Goal: Transaction & Acquisition: Purchase product/service

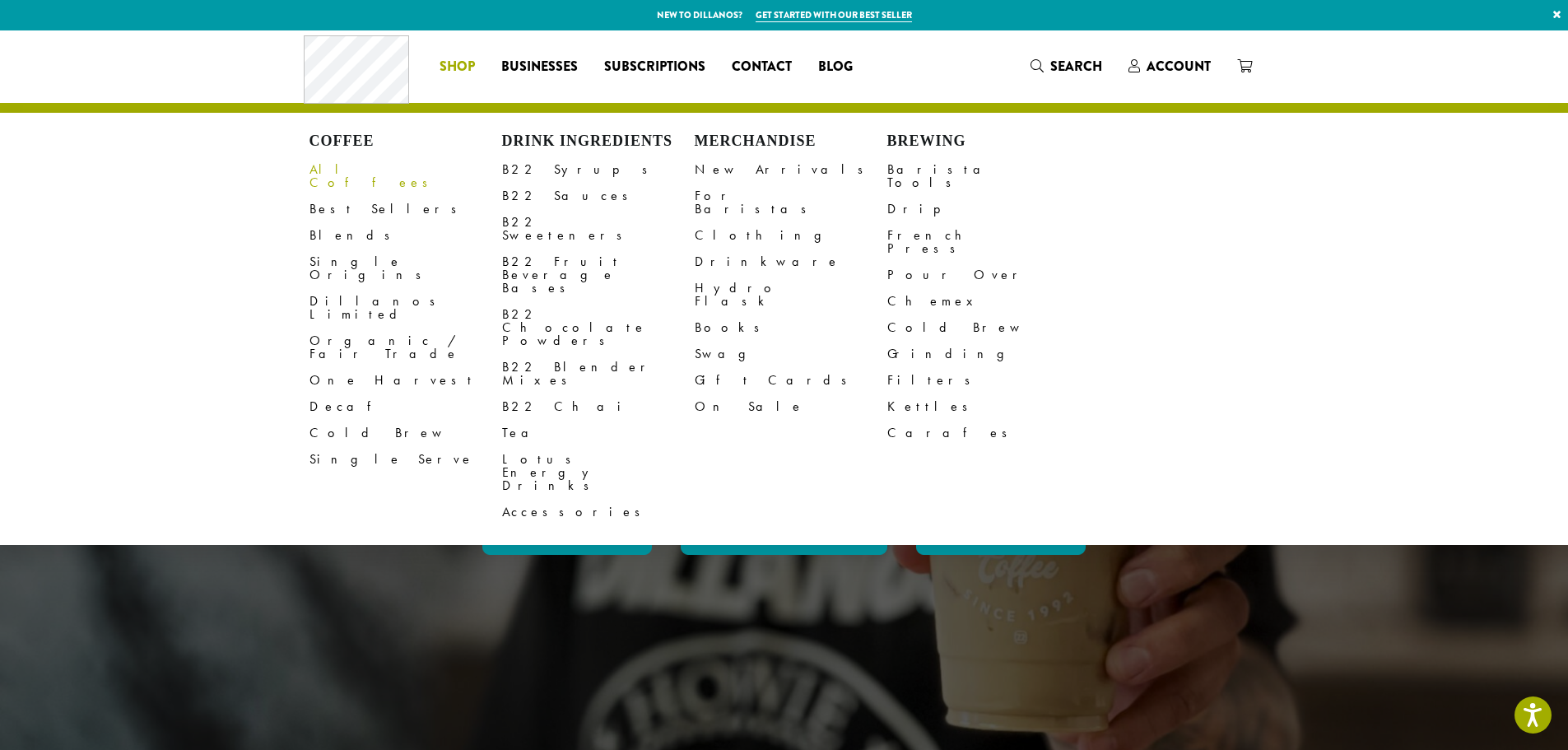
click at [347, 163] on link "All Coffees" at bounding box center [405, 175] width 193 height 39
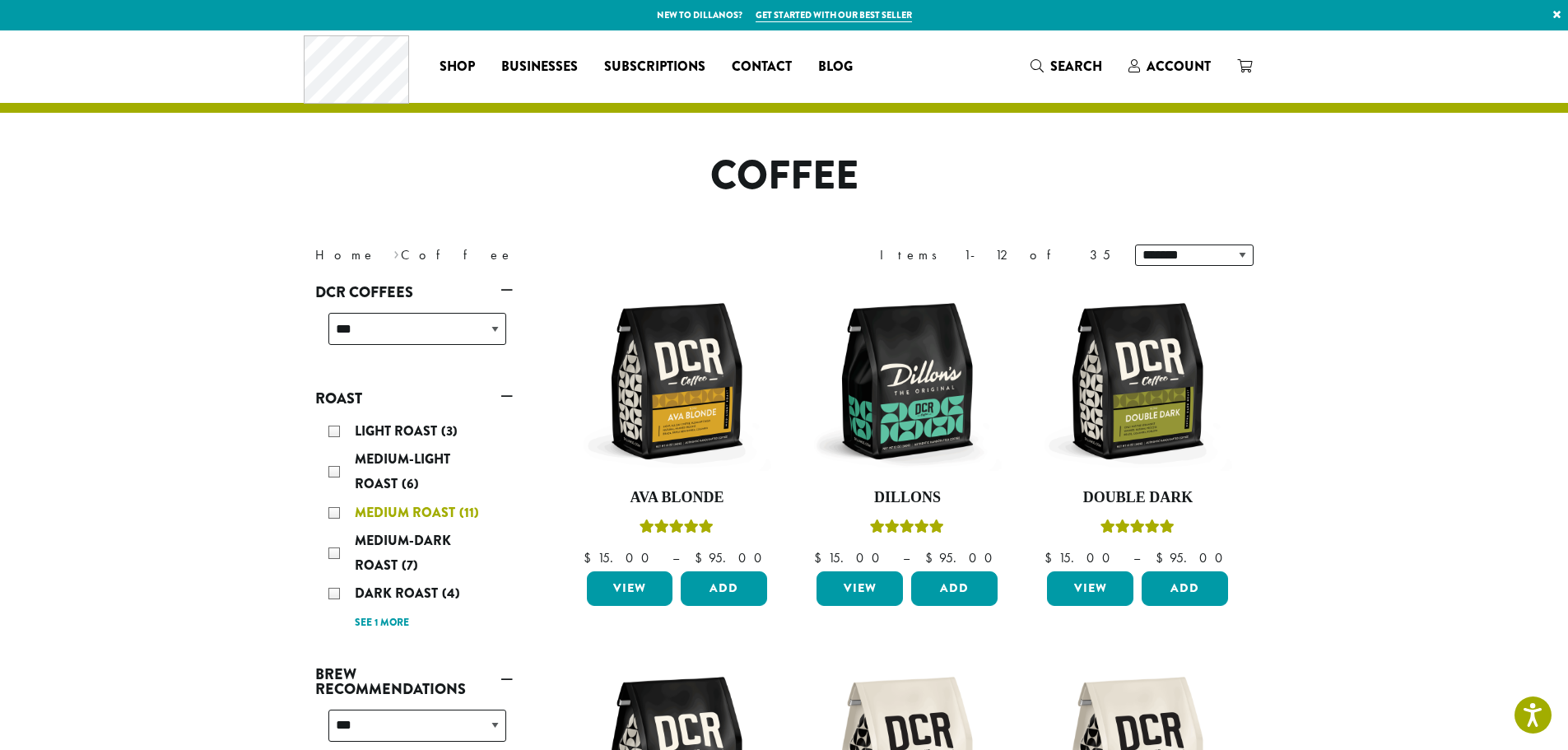
click at [331, 515] on div "Medium Roast (11)" at bounding box center [417, 513] width 178 height 24
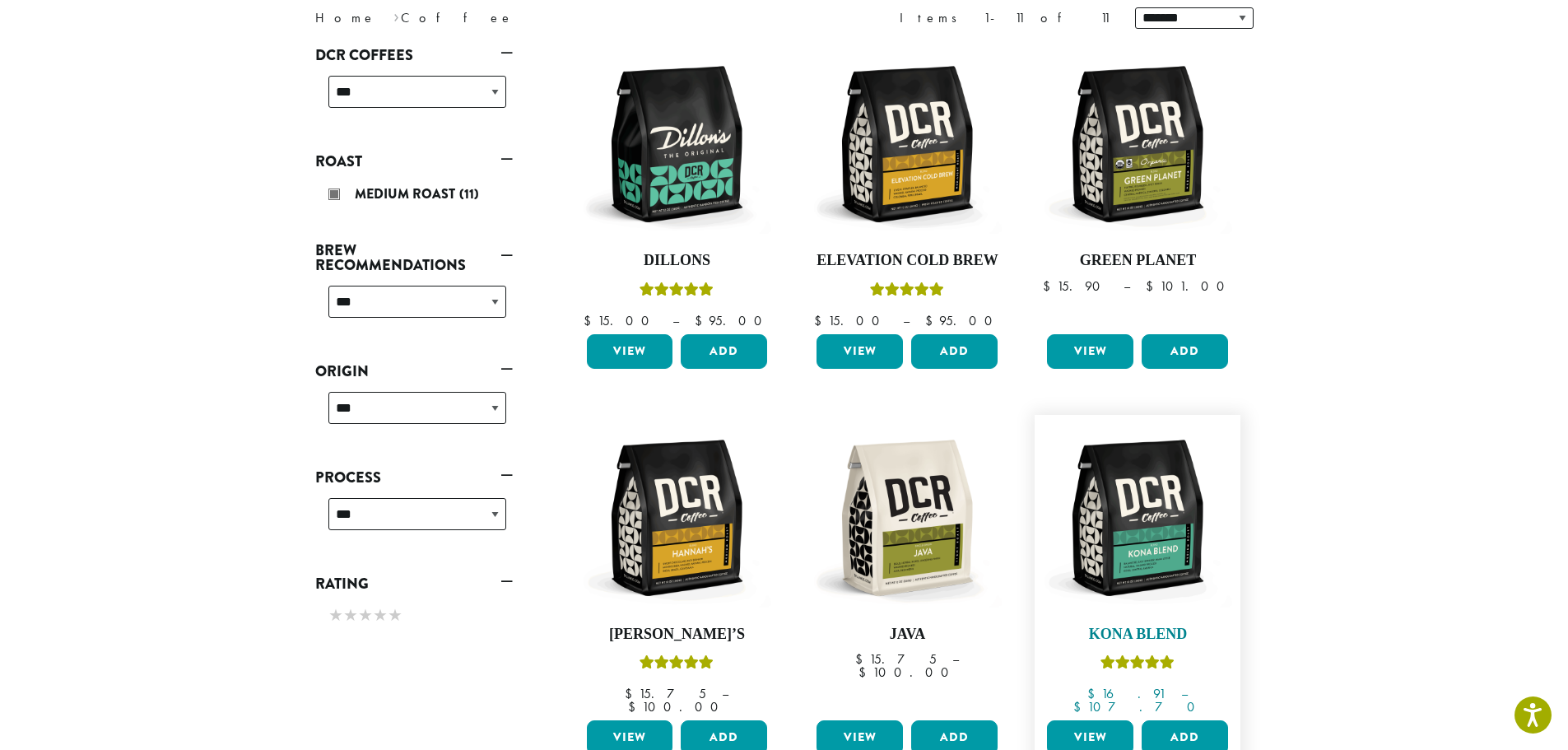
scroll to position [247, 0]
